Goal: Navigation & Orientation: Find specific page/section

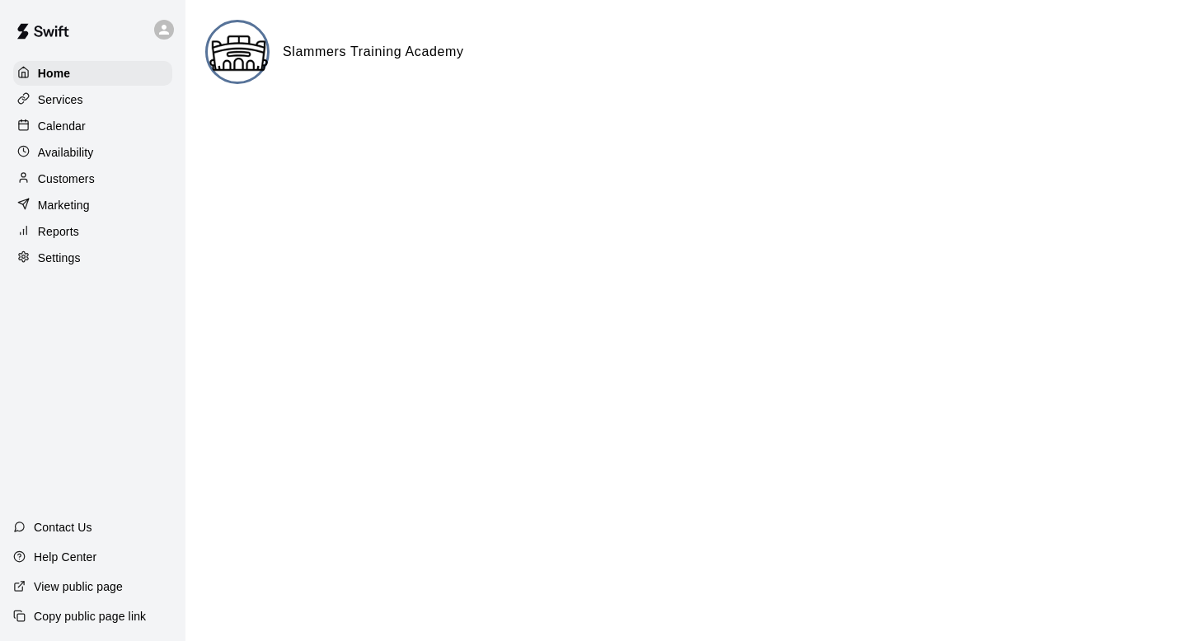
click at [74, 96] on p "Services" at bounding box center [60, 99] width 45 height 16
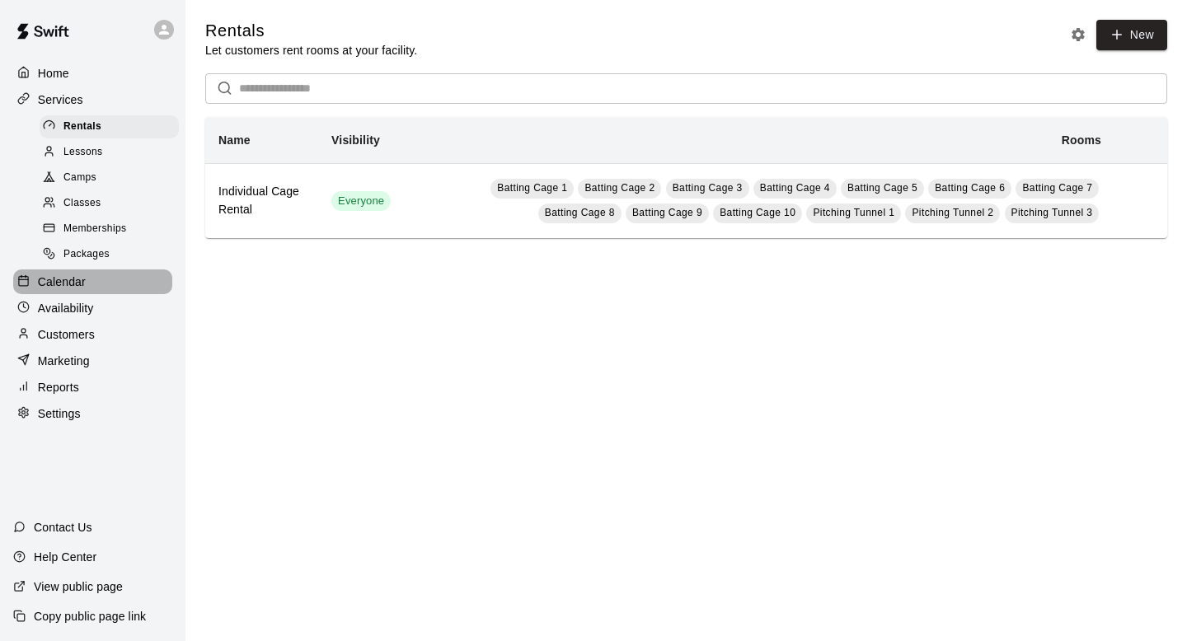
click at [64, 282] on p "Calendar" at bounding box center [62, 282] width 48 height 16
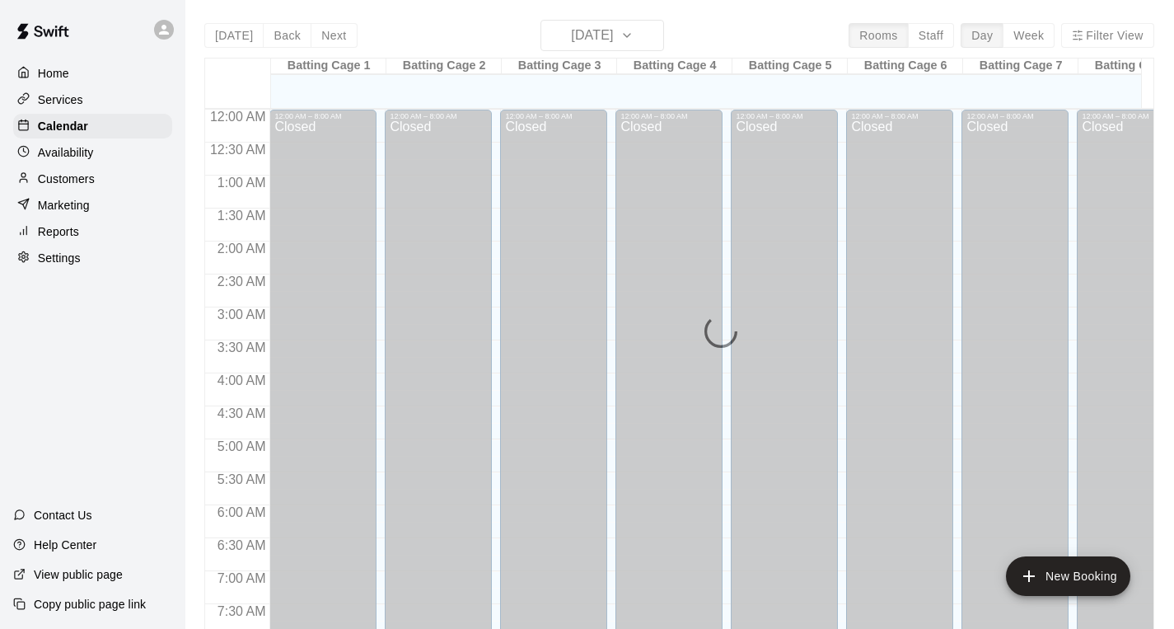
scroll to position [592, 0]
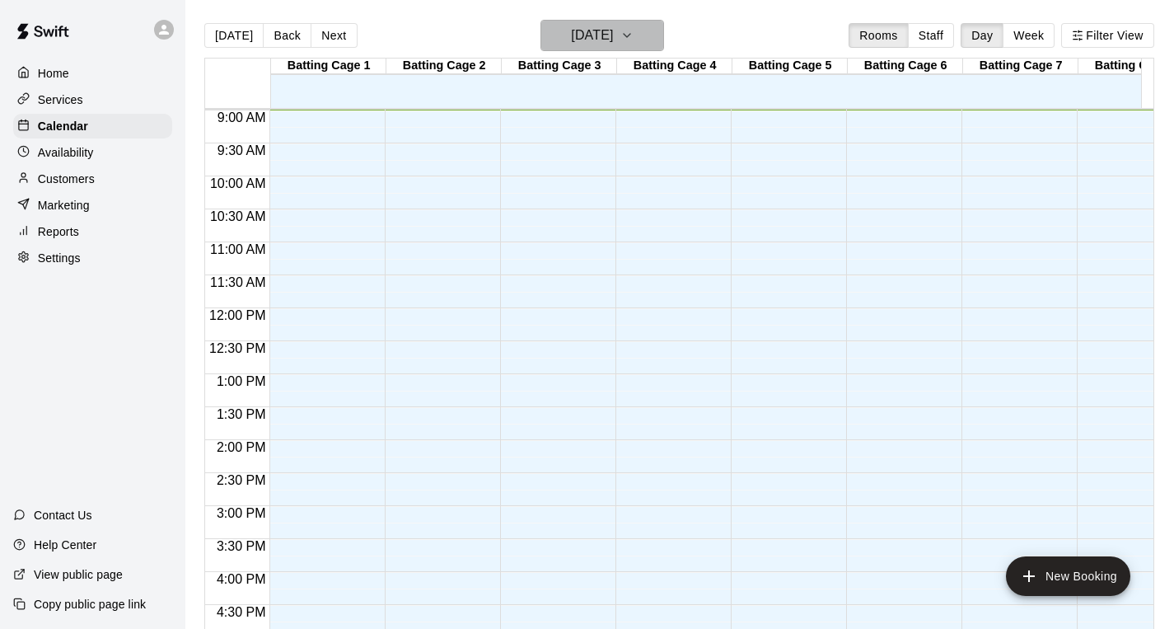
click at [664, 39] on button "[DATE]" at bounding box center [603, 35] width 124 height 31
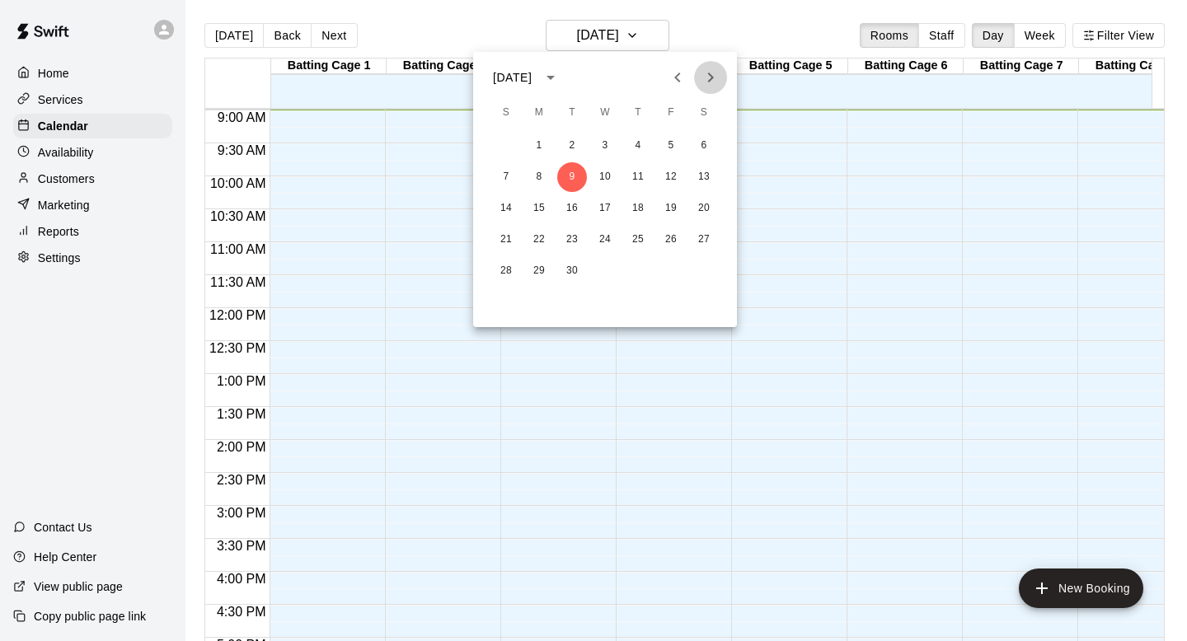
click at [710, 78] on icon "Next month" at bounding box center [710, 78] width 20 height 20
click at [533, 177] on button "6" at bounding box center [539, 177] width 30 height 30
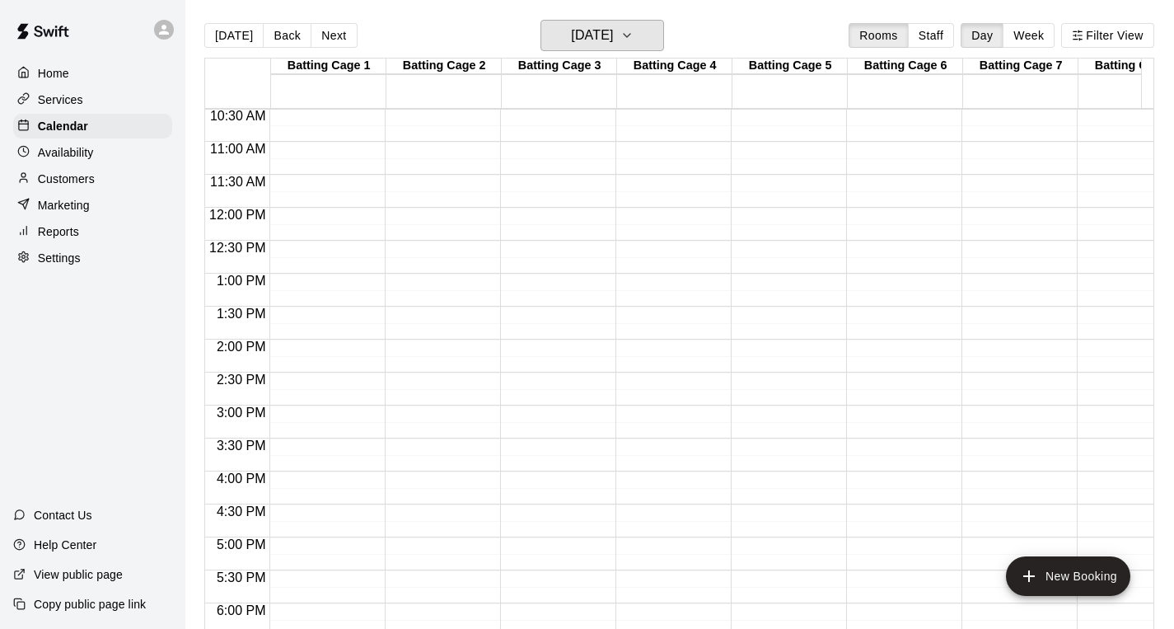
scroll to position [694, 0]
click at [1087, 31] on button "Filter View" at bounding box center [1107, 35] width 92 height 25
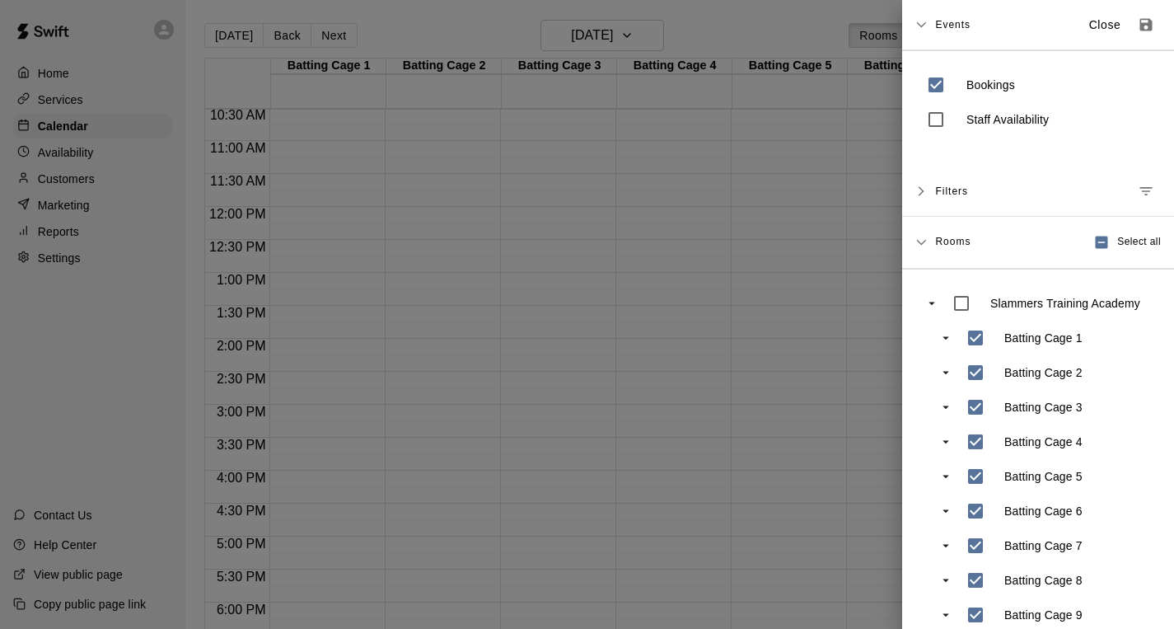
scroll to position [0, 0]
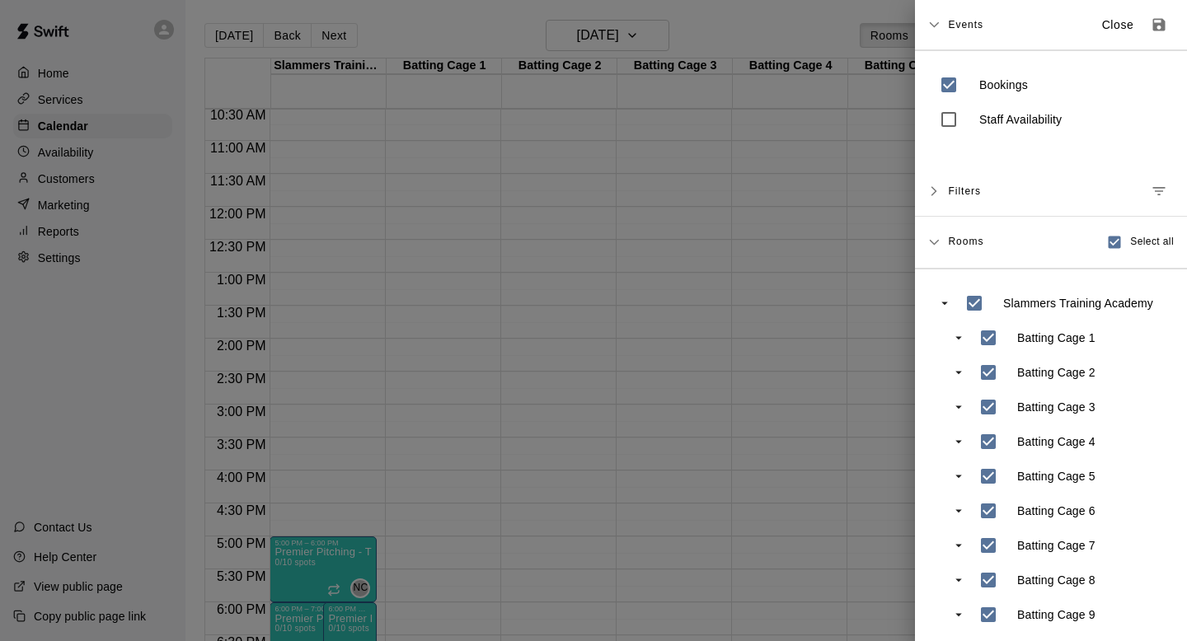
click at [689, 248] on div at bounding box center [593, 320] width 1187 height 641
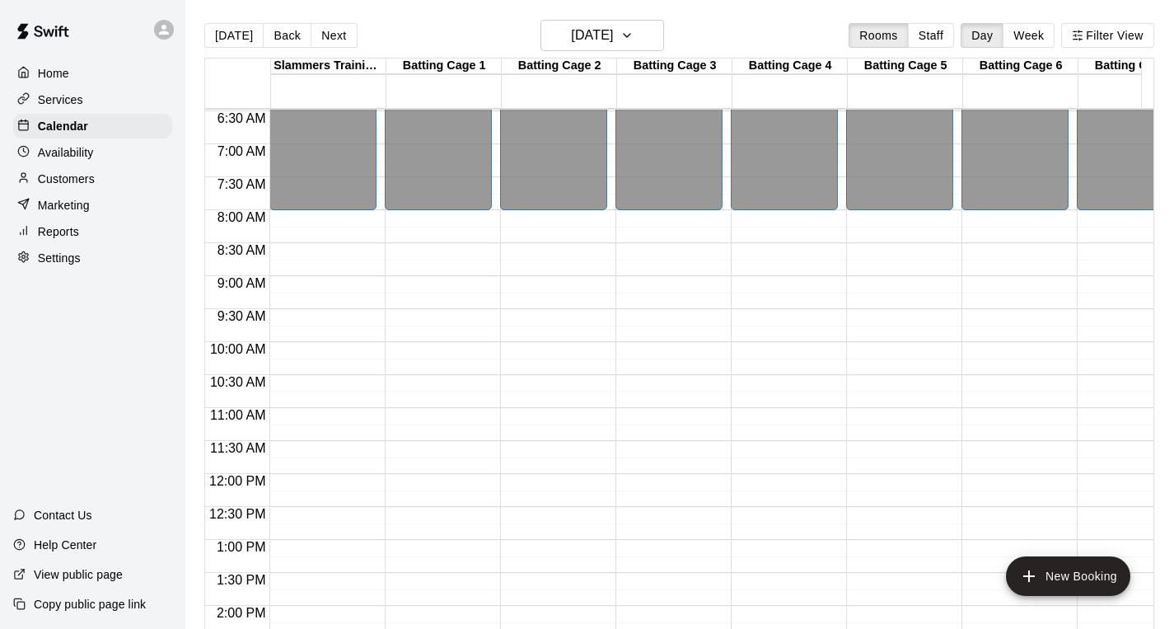
scroll to position [0, 9]
click at [933, 304] on div "12:00 AM – 8:00 AM Closed 10:00 PM – 11:59 PM Closed" at bounding box center [899, 474] width 107 height 1582
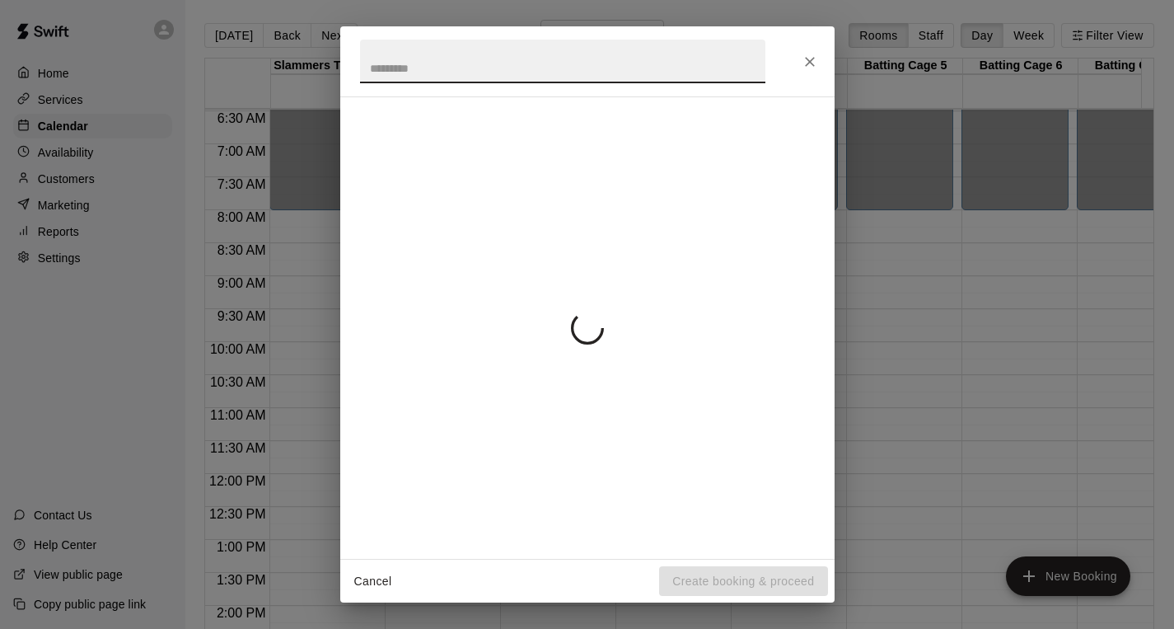
scroll to position [0, 0]
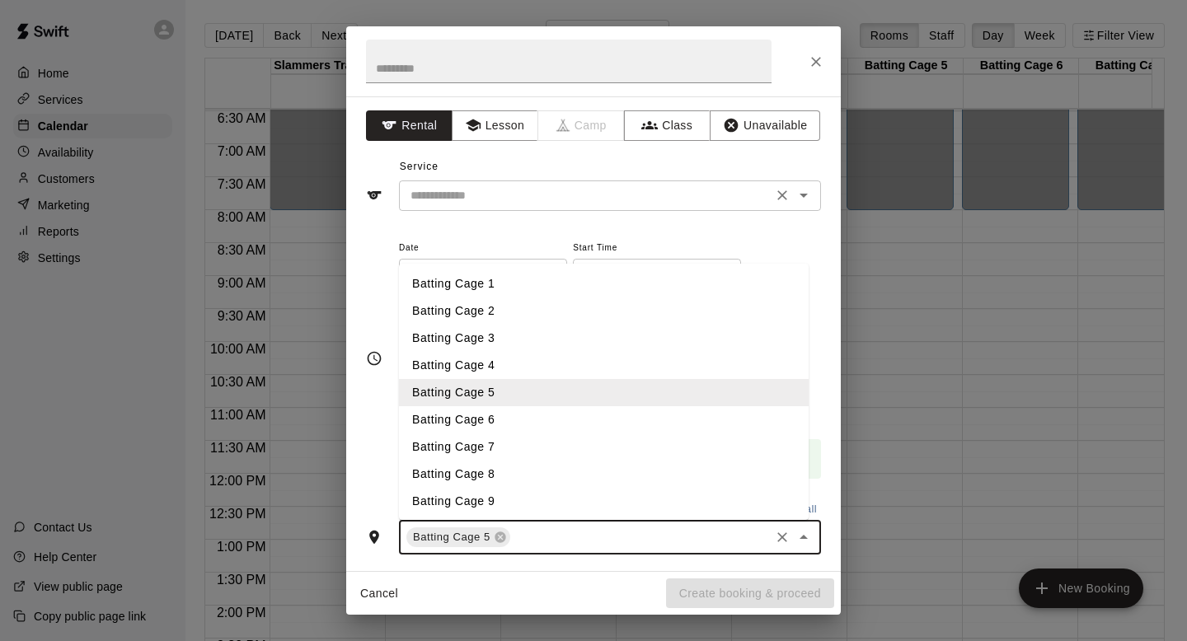
drag, startPoint x: 746, startPoint y: 534, endPoint x: 790, endPoint y: 203, distance: 334.2
click at [790, 218] on div "**********" at bounding box center [593, 333] width 494 height 475
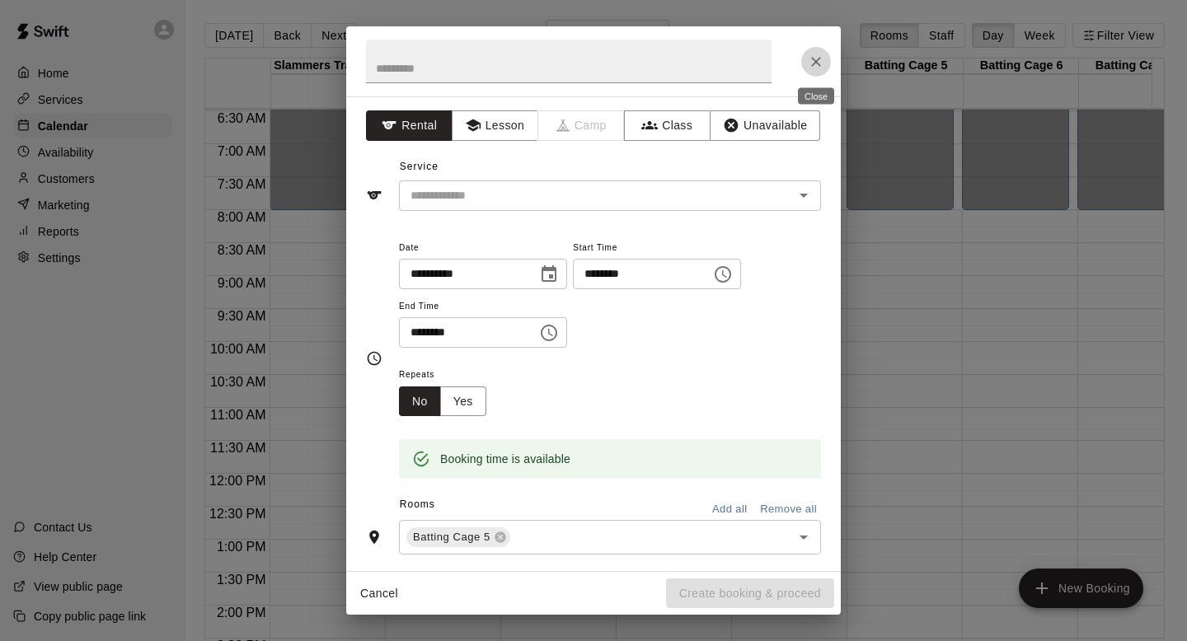
click at [813, 61] on icon "Close" at bounding box center [816, 62] width 16 height 16
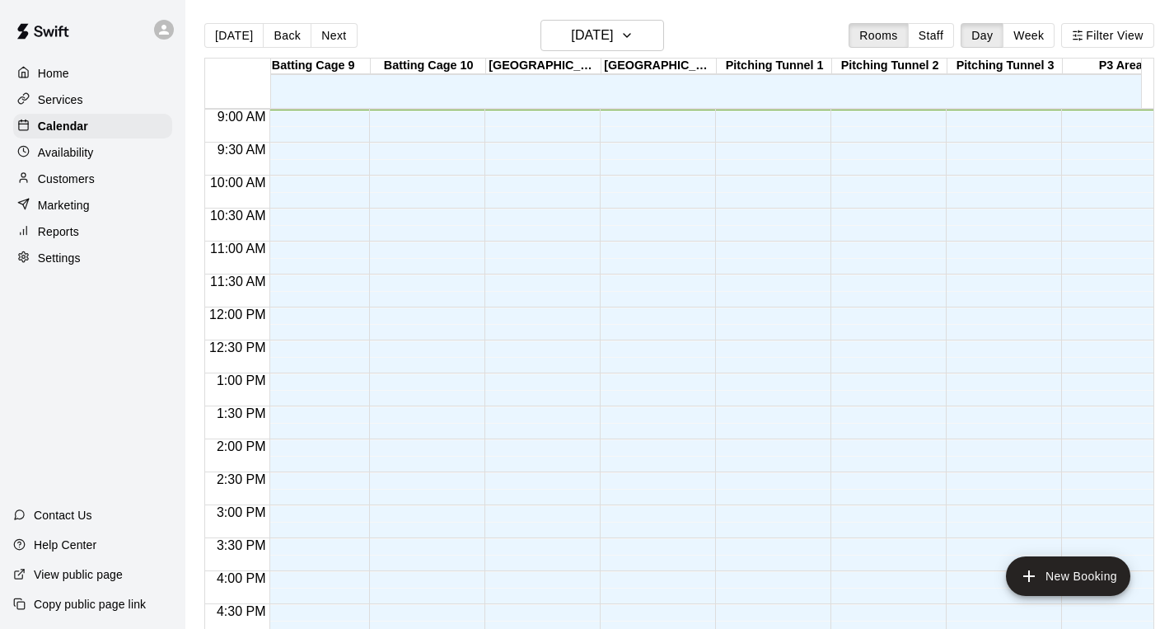
scroll to position [0, 1196]
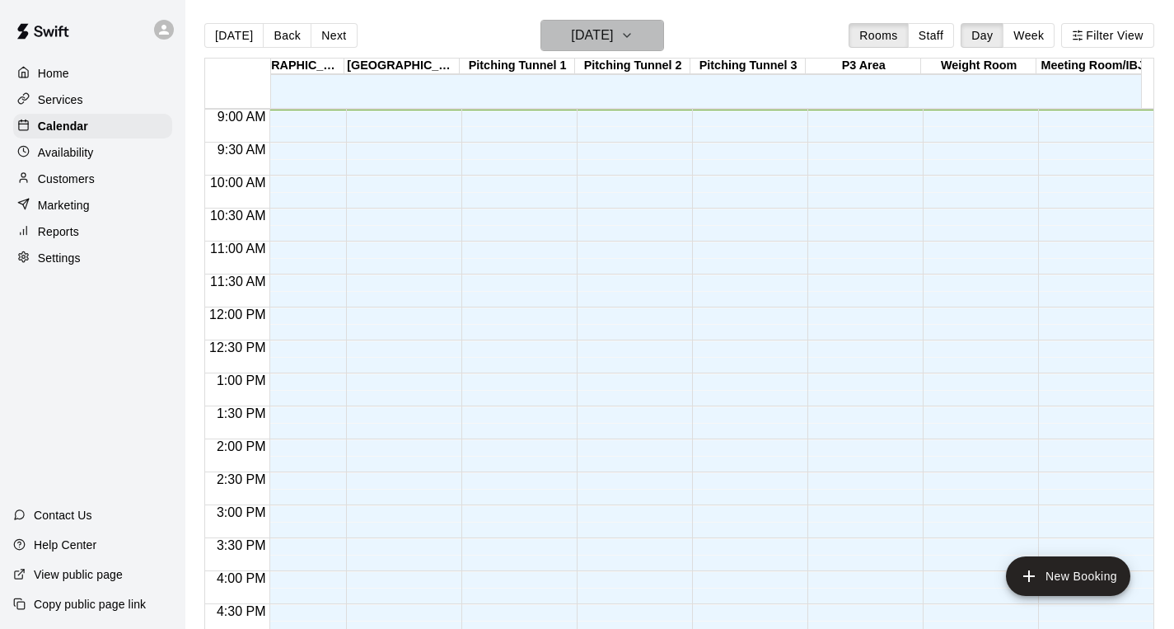
click at [613, 24] on h6 "[DATE]" at bounding box center [592, 35] width 42 height 23
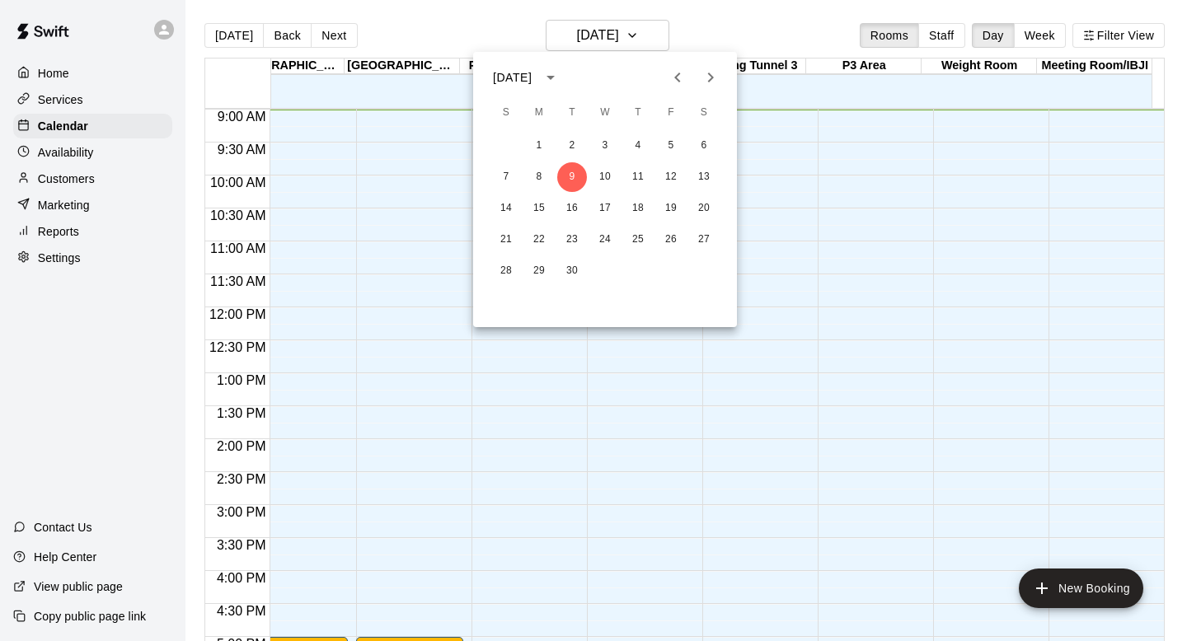
click at [715, 70] on icon "Next month" at bounding box center [710, 78] width 20 height 20
click at [542, 180] on button "6" at bounding box center [539, 177] width 30 height 30
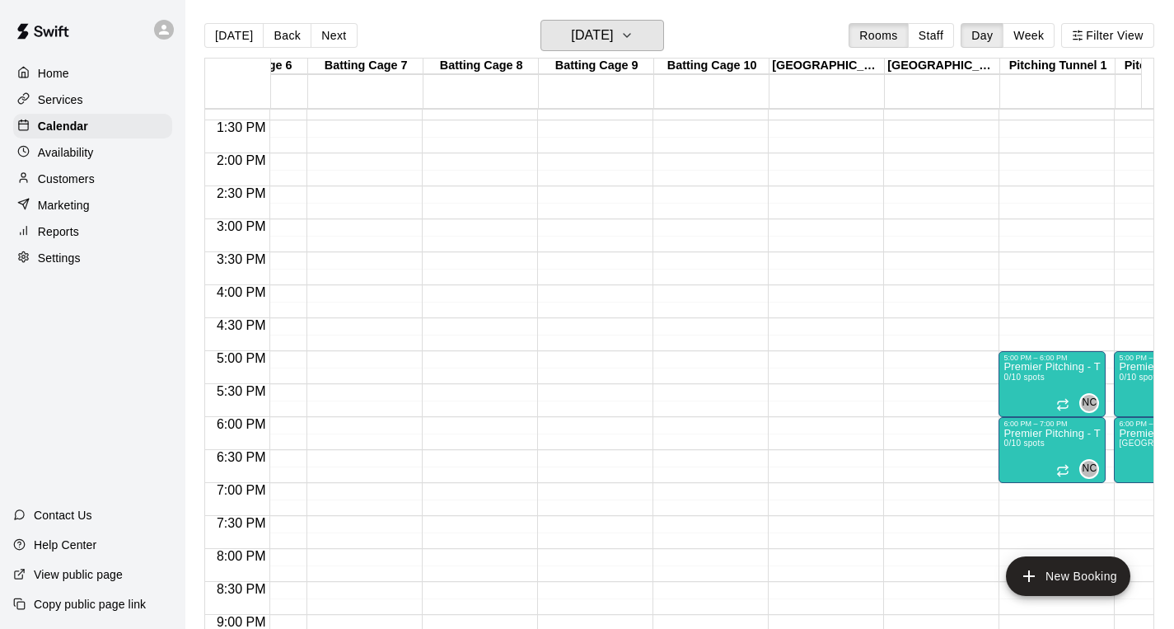
scroll to position [0, 0]
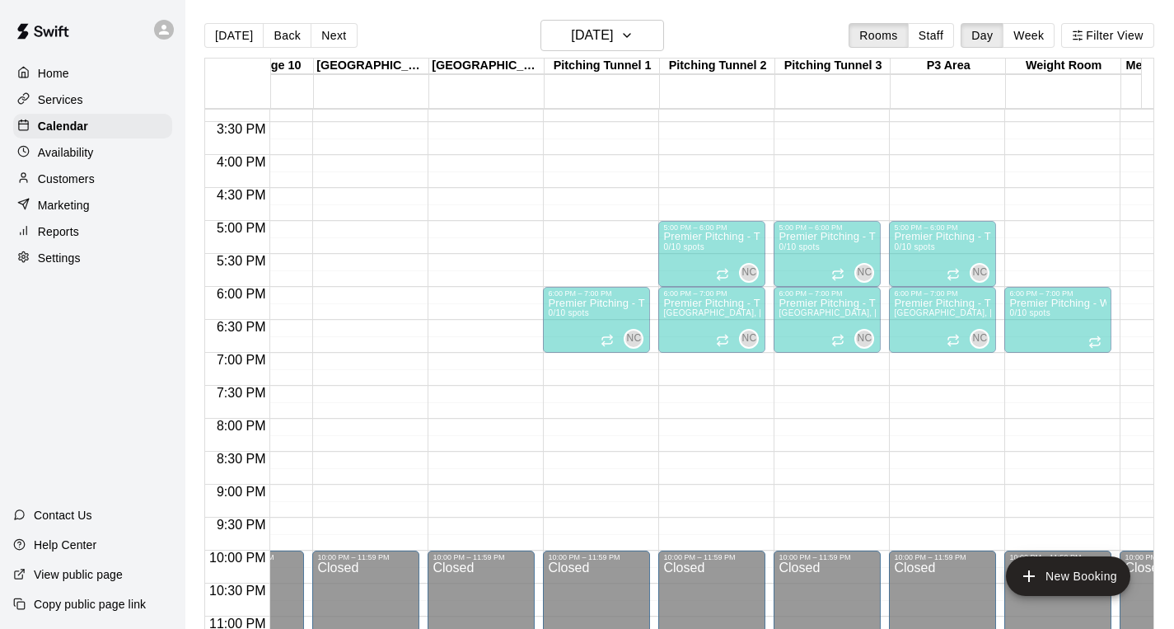
click at [572, 224] on div at bounding box center [596, 224] width 97 height 2
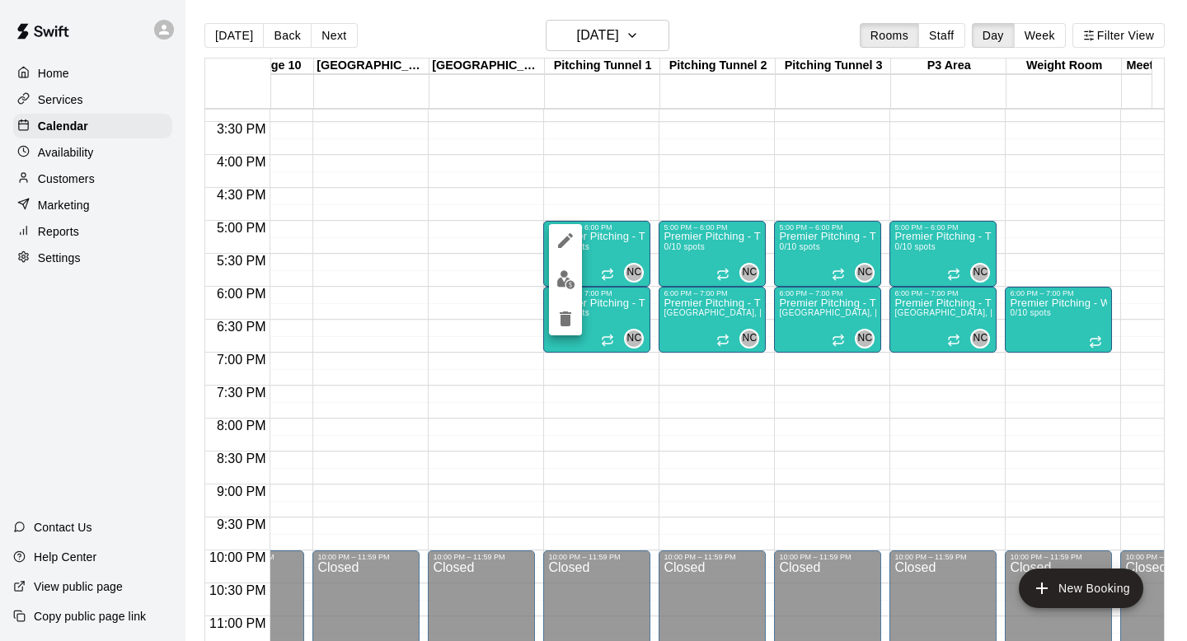
drag, startPoint x: 572, startPoint y: 224, endPoint x: 522, endPoint y: 223, distance: 49.4
click at [552, 224] on div at bounding box center [565, 279] width 33 height 111
click at [562, 241] on icon "edit" at bounding box center [565, 240] width 15 height 15
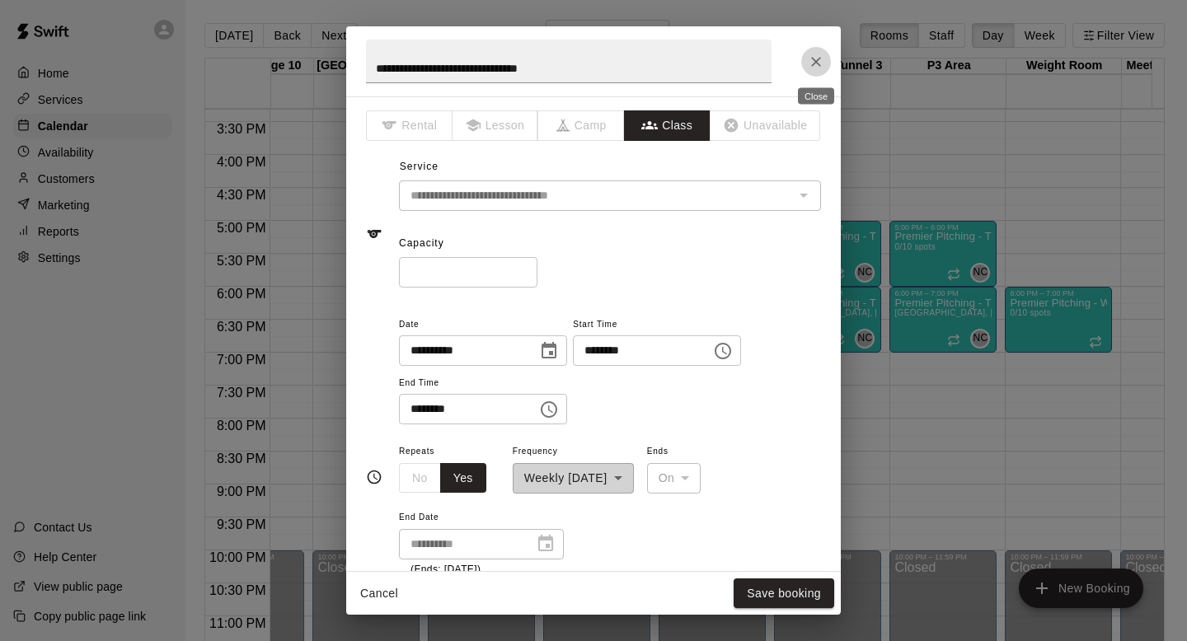
click at [810, 63] on icon "Close" at bounding box center [816, 62] width 16 height 16
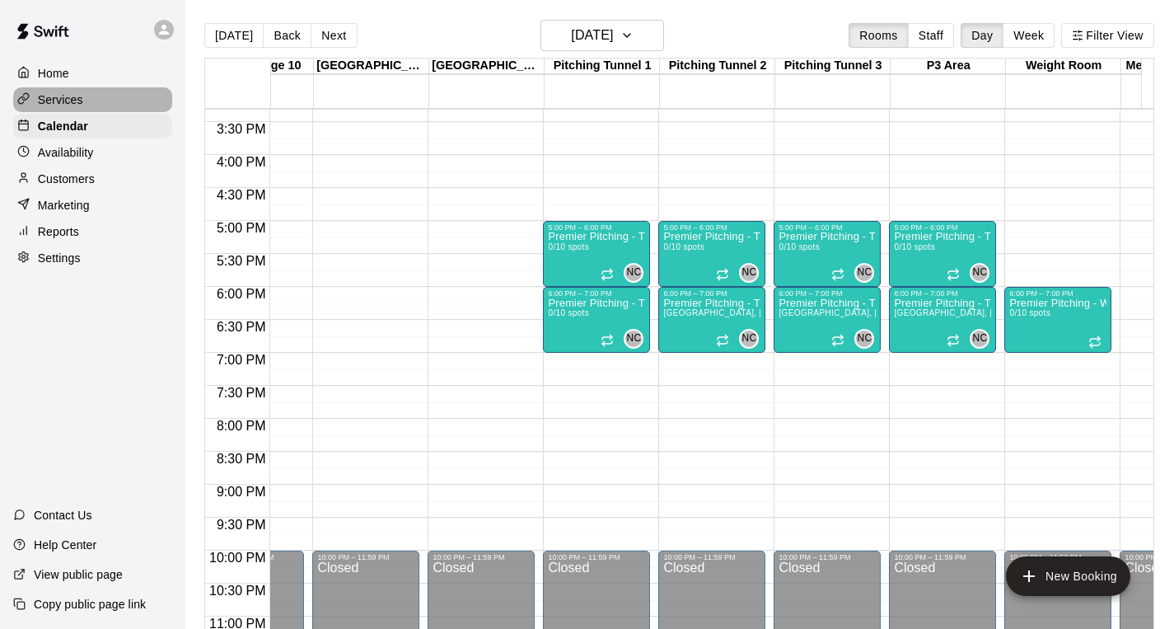
click at [62, 104] on p "Services" at bounding box center [60, 99] width 45 height 16
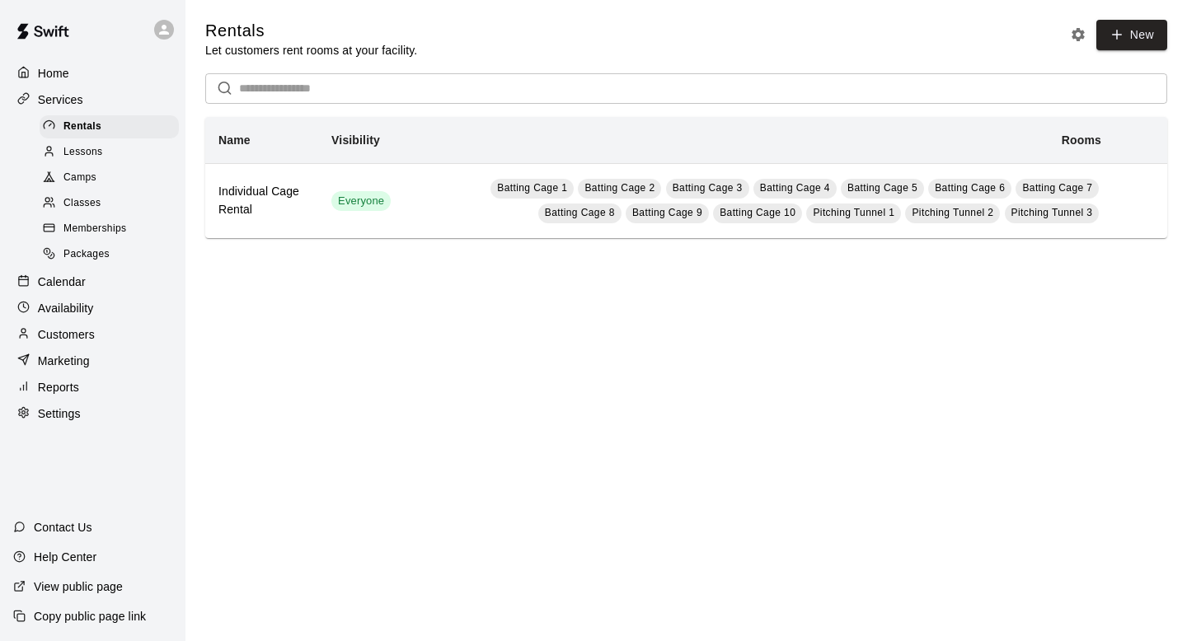
click at [89, 203] on span "Classes" at bounding box center [81, 203] width 37 height 16
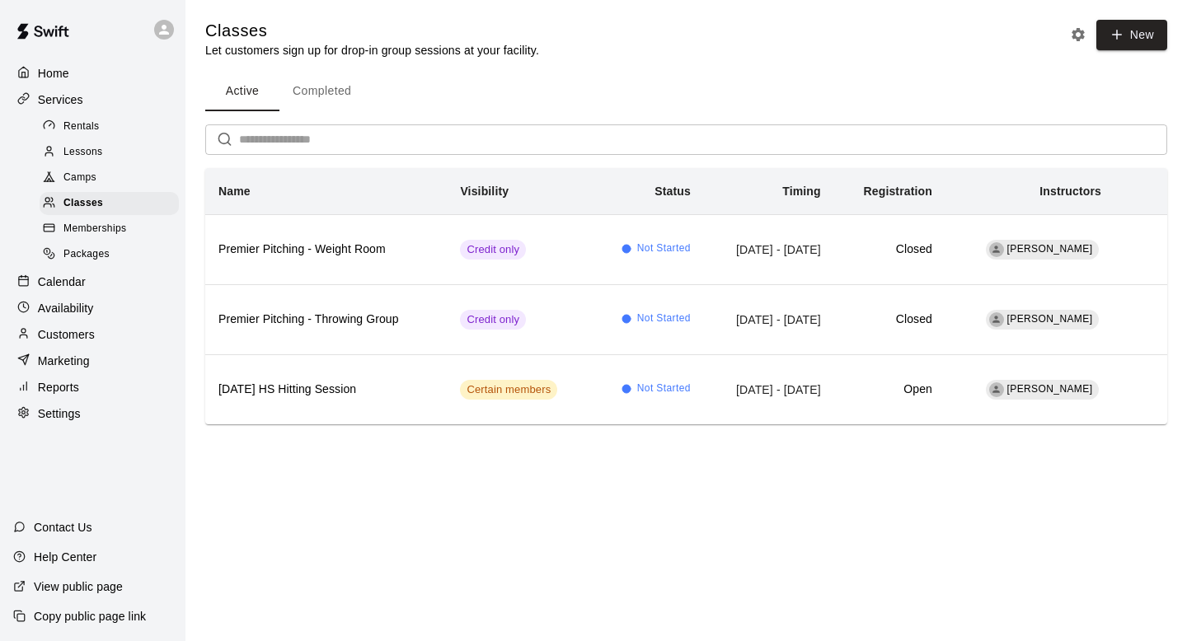
click at [44, 70] on p "Home" at bounding box center [53, 73] width 31 height 16
